Goal: Task Accomplishment & Management: Manage account settings

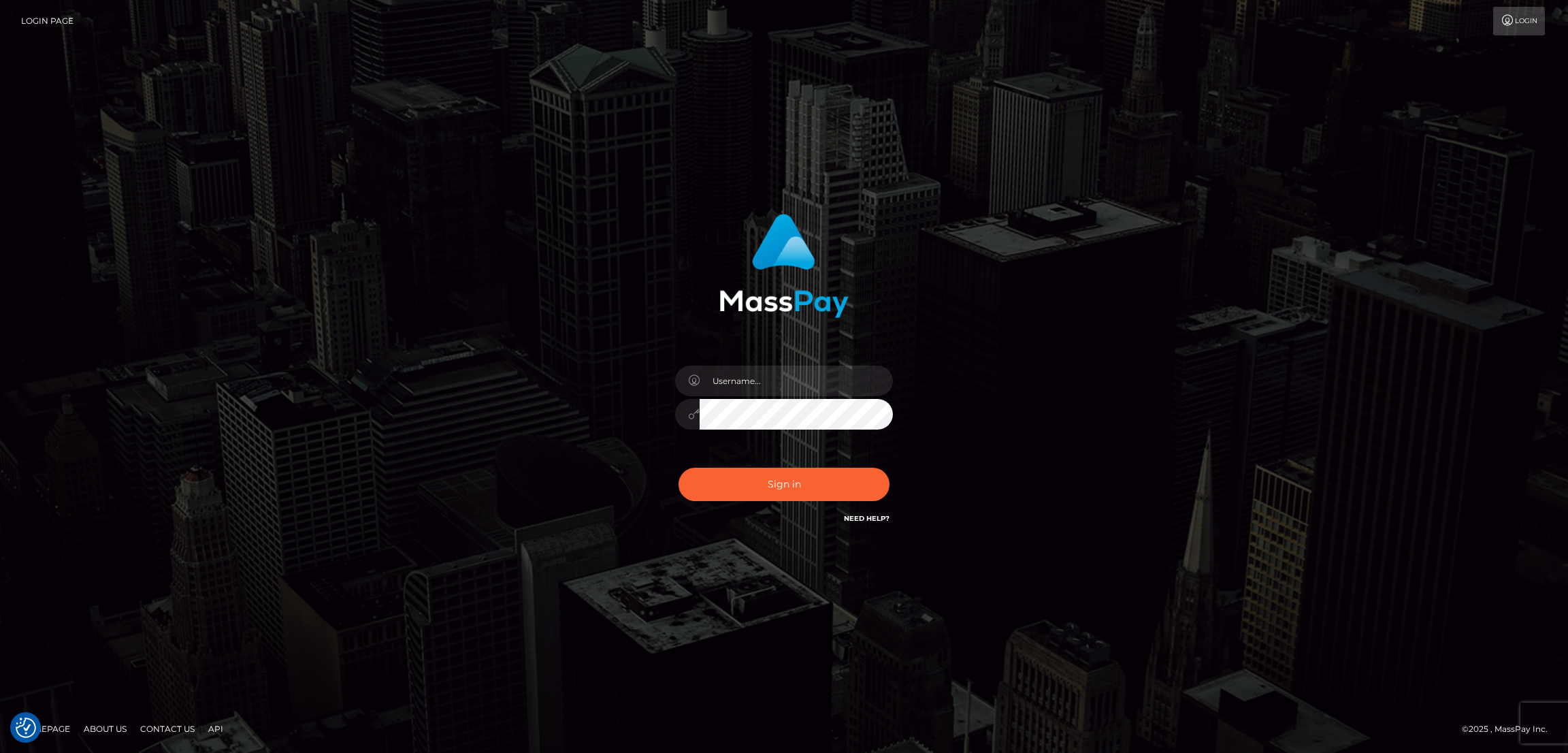
checkbox input "true"
type input "by.es2"
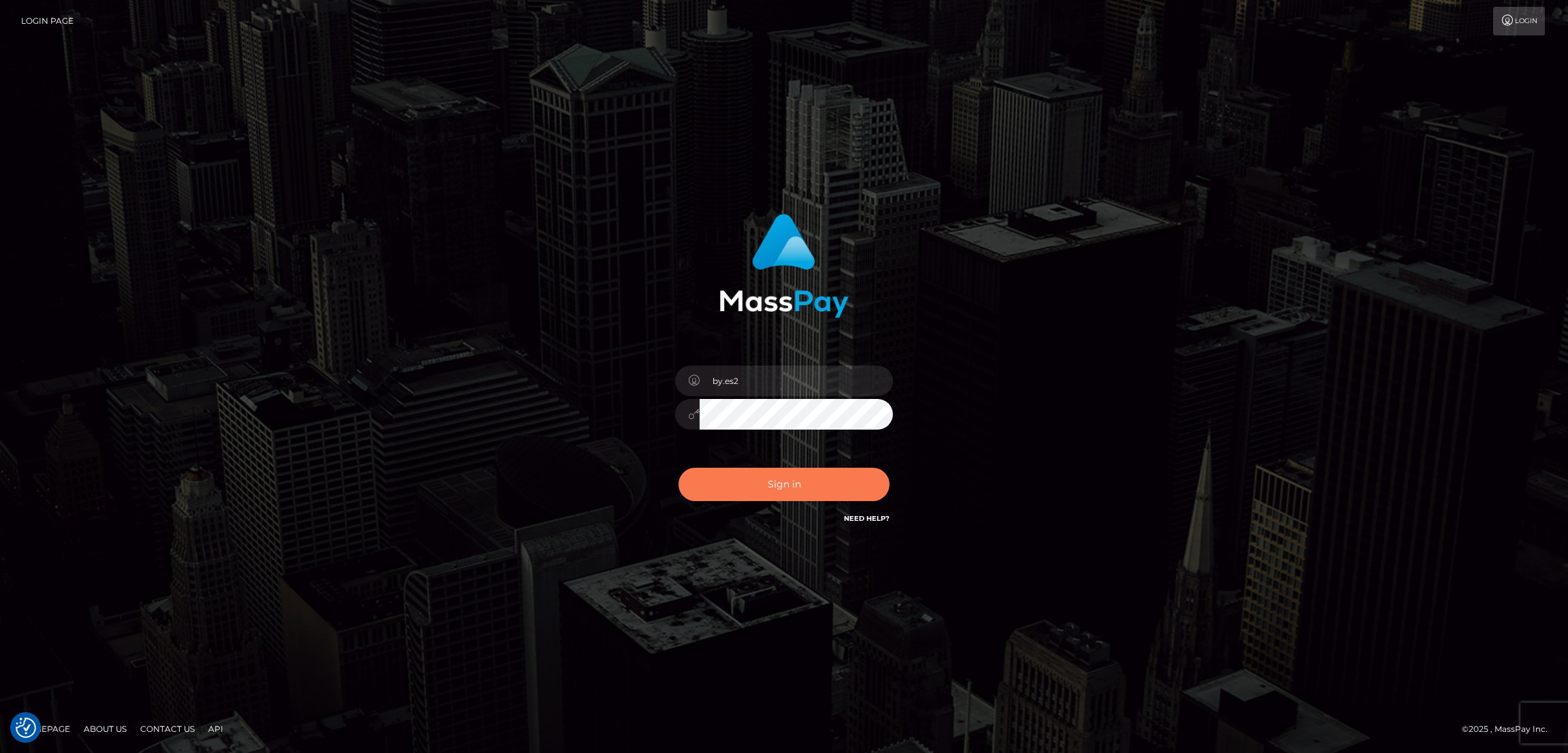
click at [805, 484] on button "Sign in" at bounding box center [784, 484] width 211 height 34
type input "by.es2"
click at [794, 483] on button "Sign in" at bounding box center [784, 484] width 211 height 34
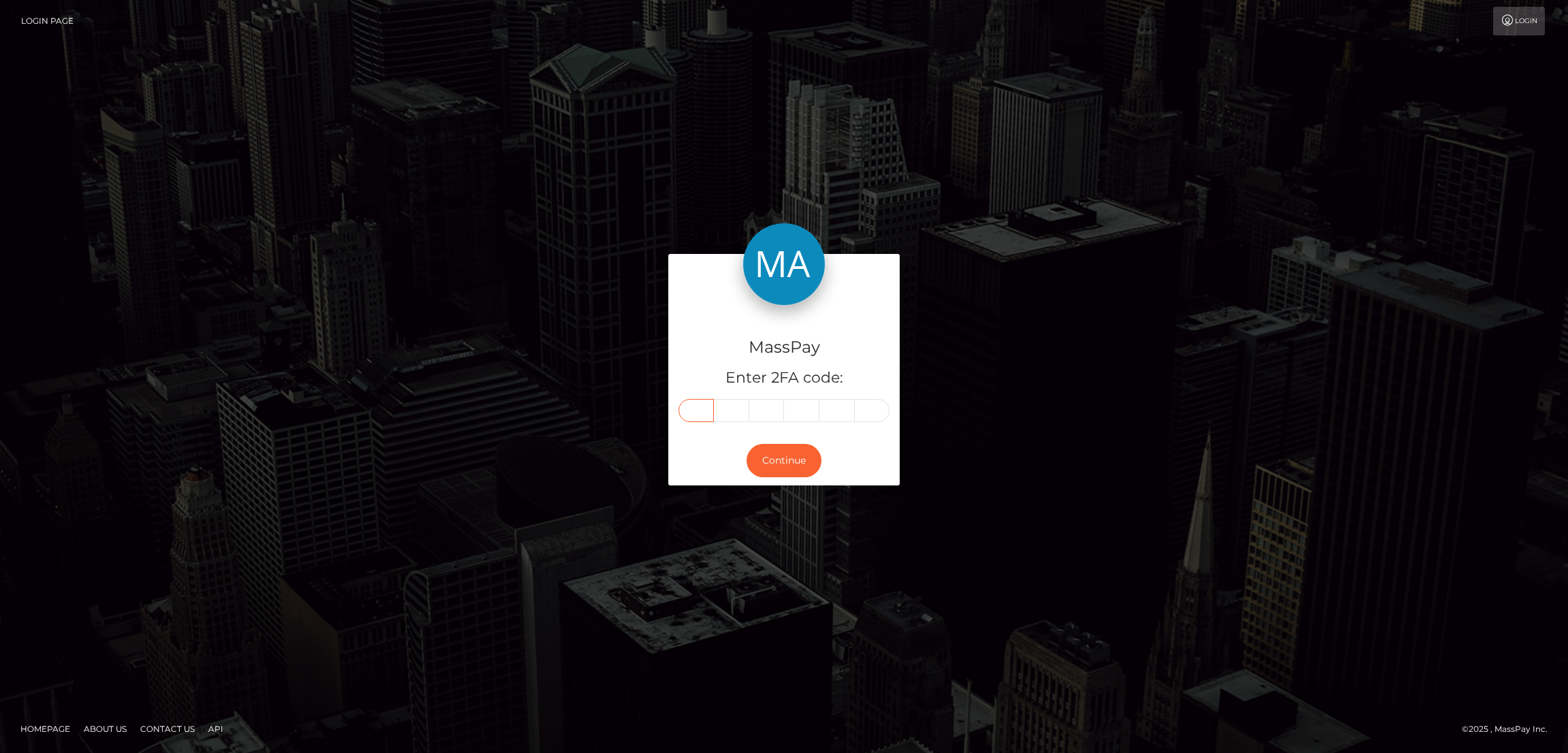
click at [700, 407] on input "text" at bounding box center [696, 411] width 36 height 23
paste input "4"
type input "4"
type input "5"
type input "7"
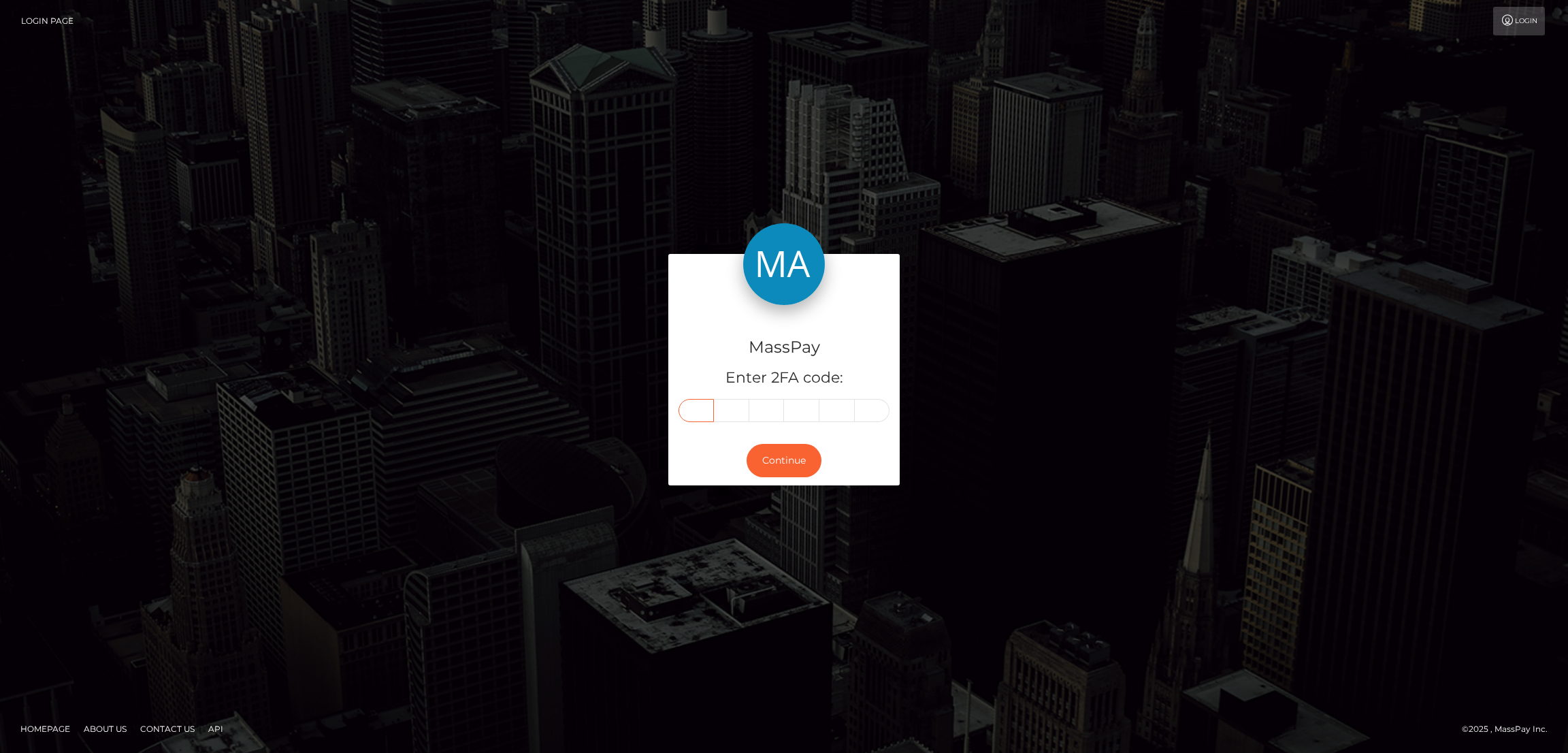
type input "4"
type input "1"
type input "9"
click at [780, 451] on button "Continue" at bounding box center [784, 461] width 75 height 34
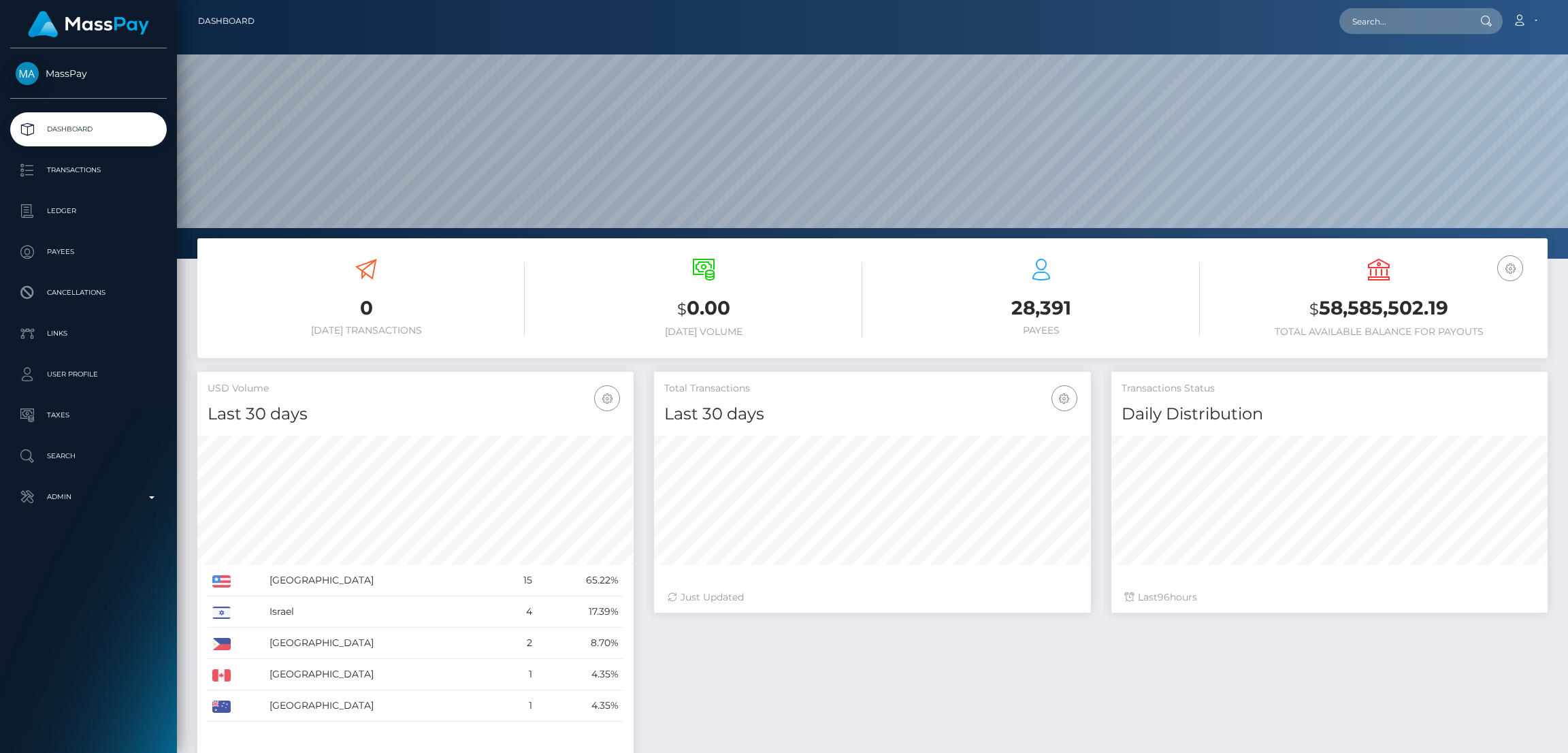
scroll to position [241, 436]
click at [1383, 21] on input "text" at bounding box center [1403, 20] width 128 height 26
paste input "Capichinababy@hotmail.com"
type input "Capichinababy@hotmail.com"
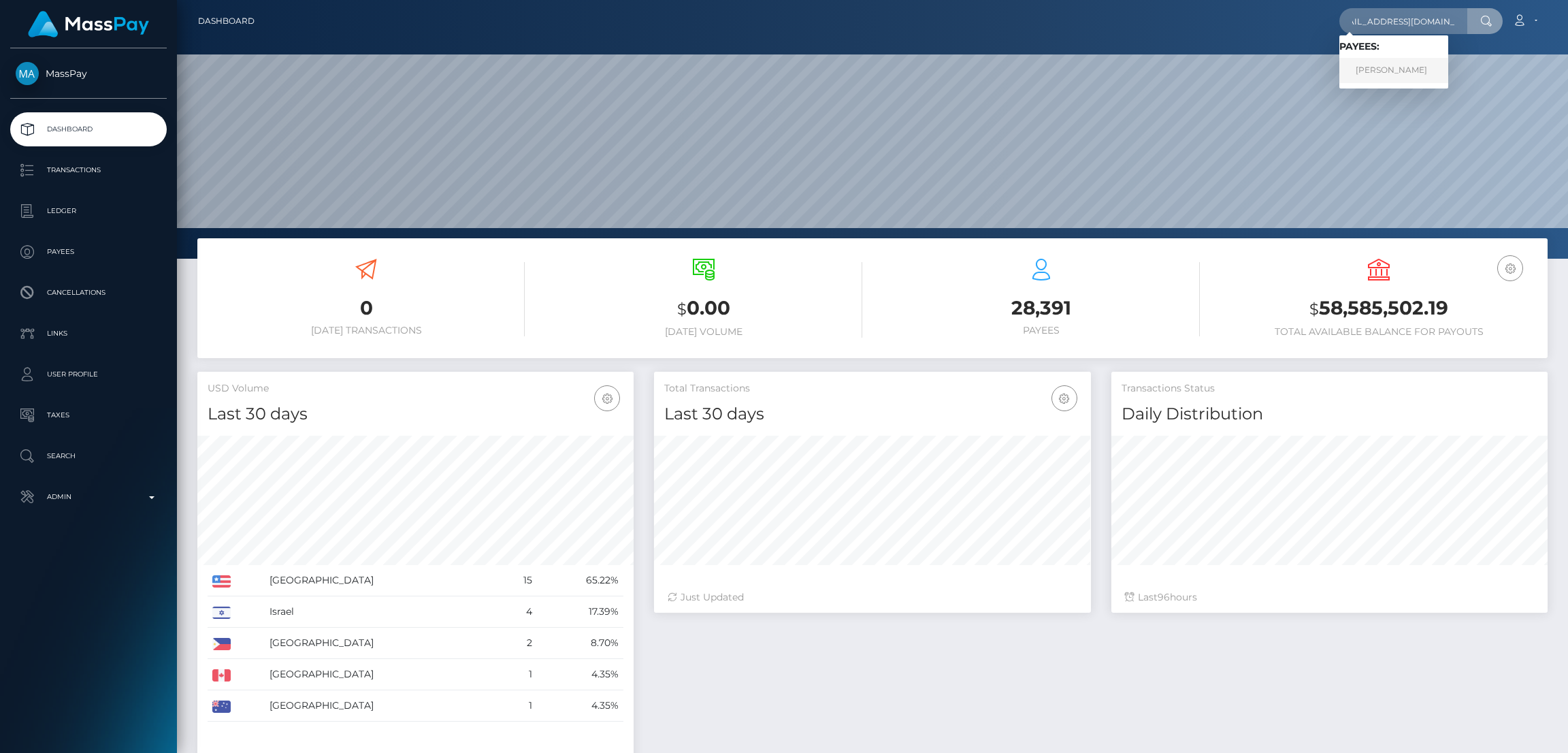
click at [1382, 66] on link "Terri Lynne Bannan" at bounding box center [1393, 70] width 109 height 25
